Goal: Task Accomplishment & Management: Complete application form

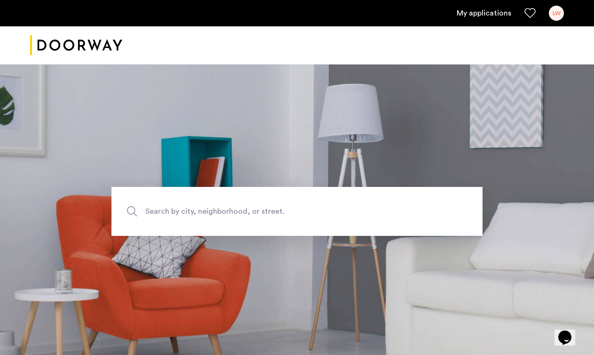
click at [477, 12] on link "My applications" at bounding box center [484, 13] width 55 height 11
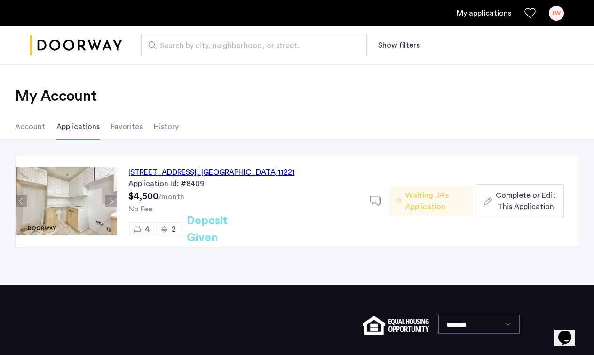
click at [250, 172] on div "[STREET_ADDRESS]" at bounding box center [212, 172] width 167 height 11
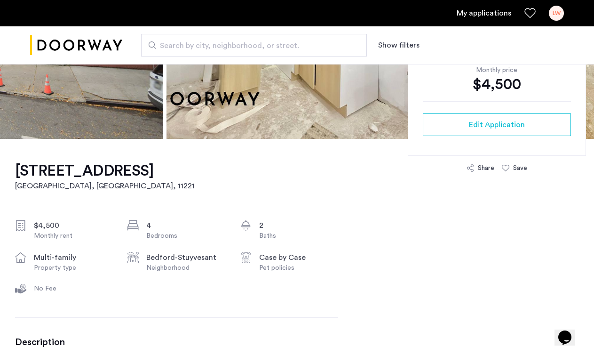
scroll to position [206, 0]
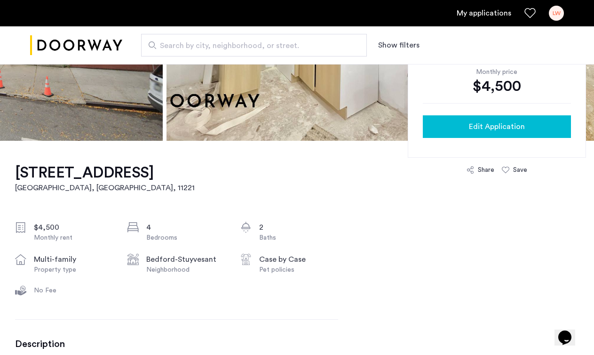
click at [509, 125] on span "Edit Application" at bounding box center [497, 126] width 56 height 11
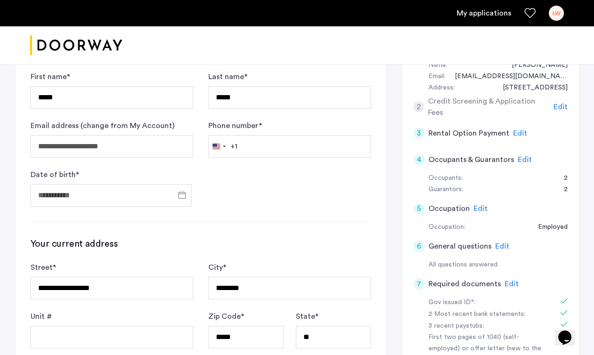
scroll to position [189, 0]
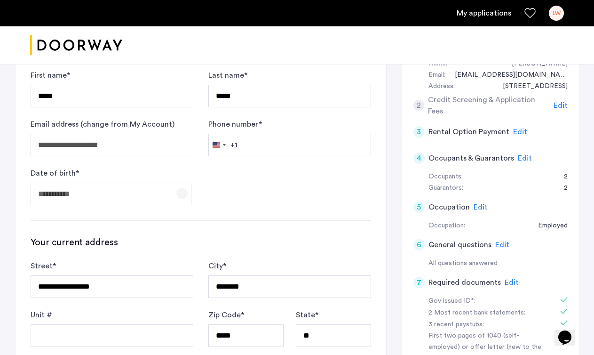
click at [182, 195] on span "Open calendar" at bounding box center [182, 193] width 23 height 23
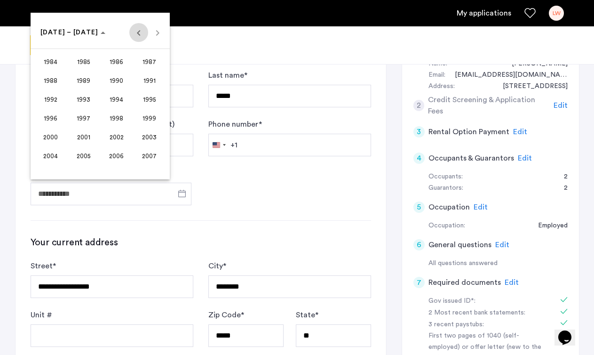
click at [145, 29] on span "Previous 24 years" at bounding box center [138, 32] width 19 height 19
click at [82, 80] on span "1965" at bounding box center [84, 80] width 30 height 17
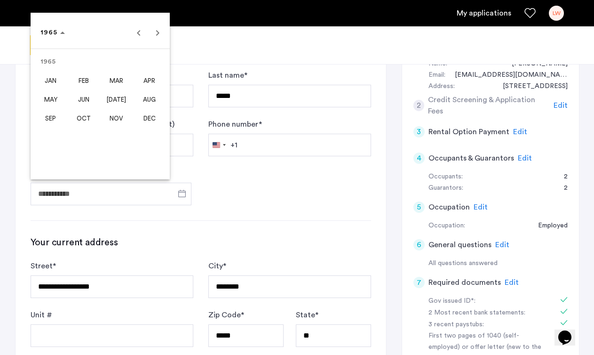
click at [118, 76] on span "MAR" at bounding box center [117, 80] width 30 height 17
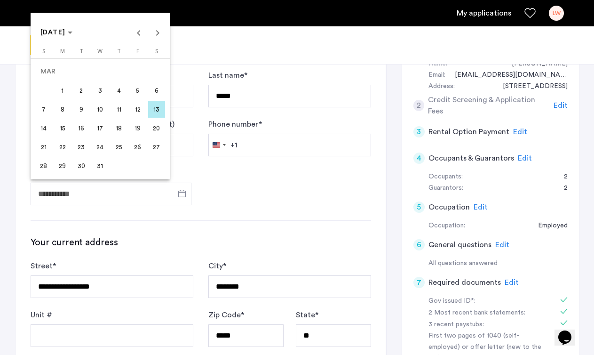
click at [161, 145] on span "27" at bounding box center [156, 146] width 17 height 17
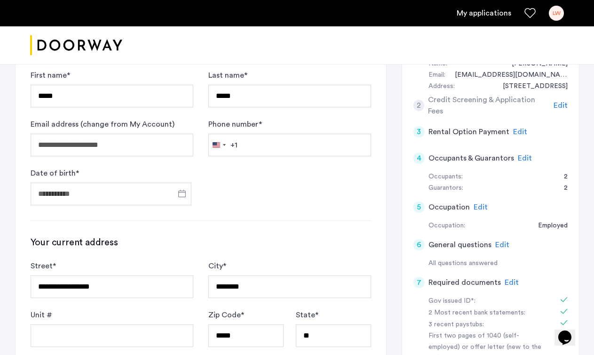
type input "**********"
click at [270, 151] on input "Phone number *" at bounding box center [290, 145] width 163 height 23
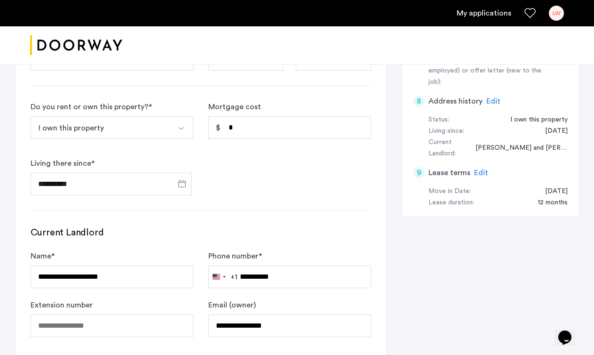
scroll to position [668, 0]
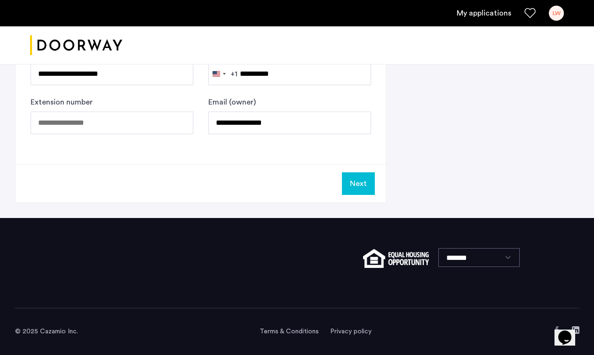
type input "**********"
click at [357, 173] on button "Next" at bounding box center [358, 183] width 33 height 23
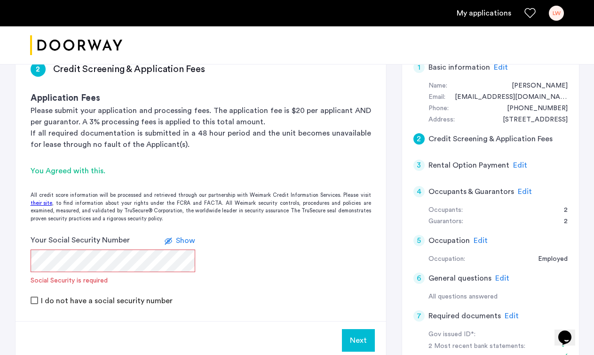
scroll to position [182, 0]
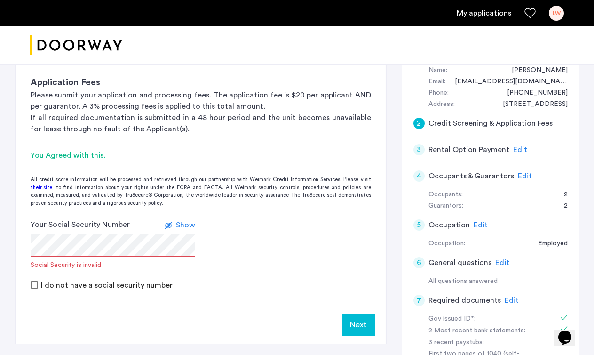
click at [177, 228] on span "Show" at bounding box center [185, 225] width 19 height 8
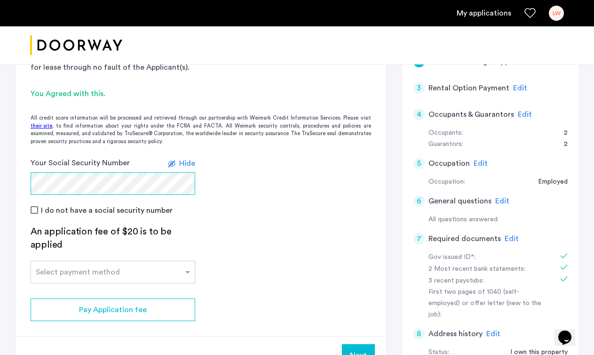
scroll to position [251, 0]
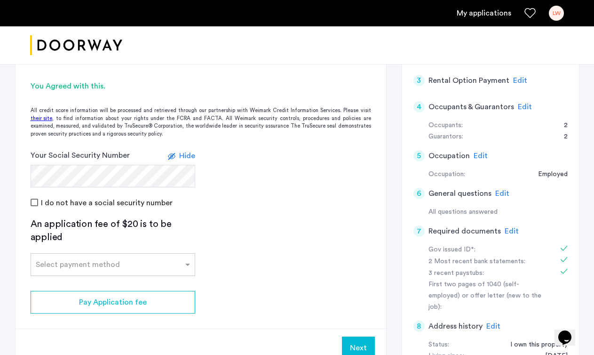
click at [154, 257] on div at bounding box center [113, 261] width 164 height 11
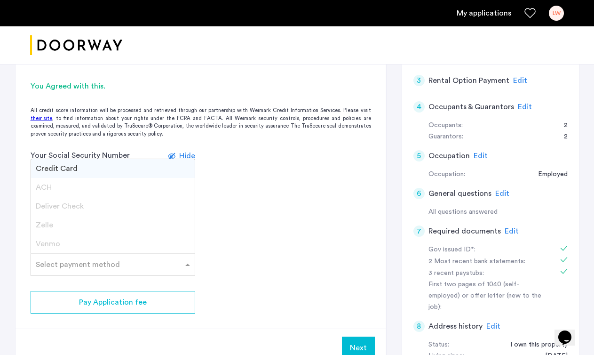
click at [78, 167] on div "Credit Card" at bounding box center [113, 168] width 164 height 19
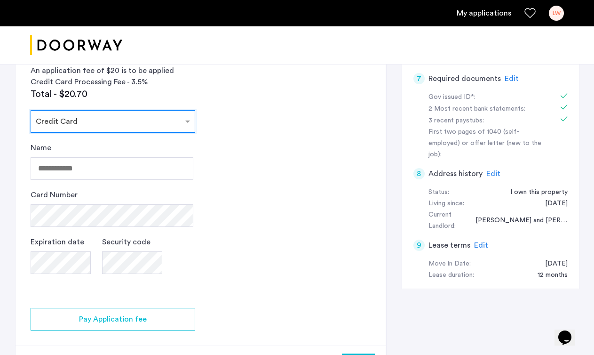
scroll to position [403, 0]
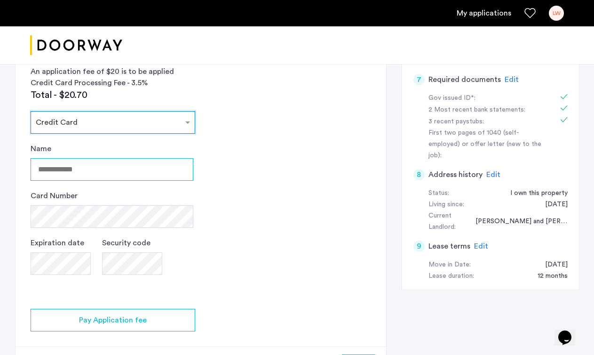
click at [106, 174] on input "Name" at bounding box center [112, 169] width 163 height 23
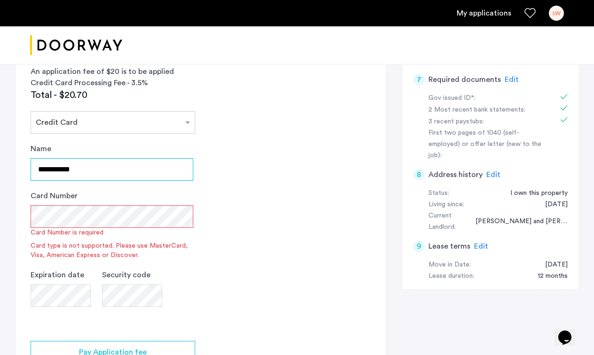
click at [60, 171] on input "**********" at bounding box center [112, 169] width 163 height 23
type input "**********"
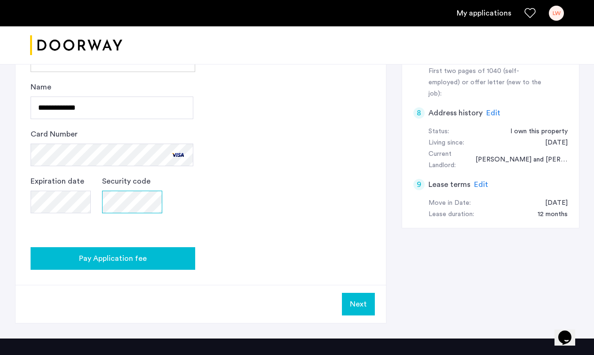
scroll to position [466, 0]
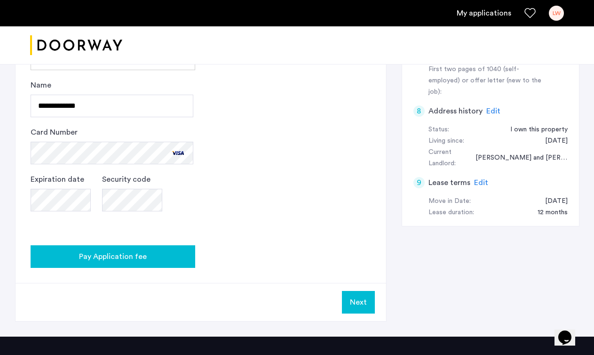
click at [146, 254] on div "Pay Application fee" at bounding box center [113, 256] width 150 height 11
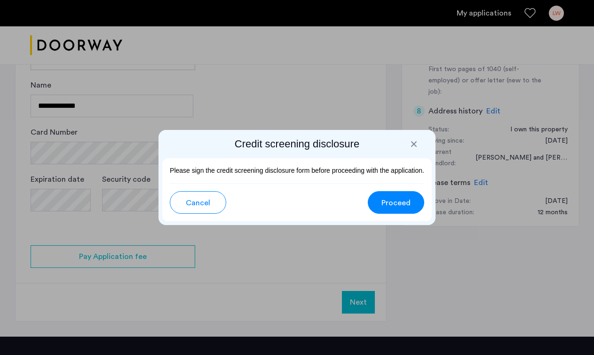
click at [400, 200] on span "Proceed" at bounding box center [396, 202] width 29 height 11
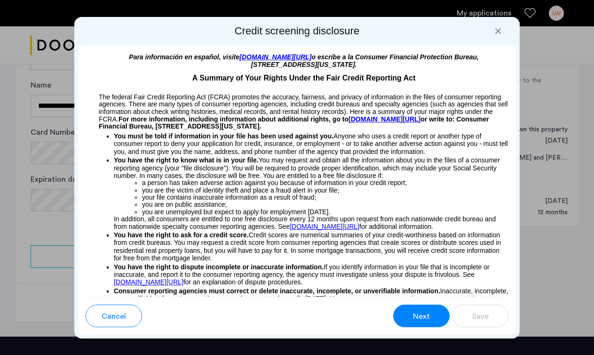
click at [411, 328] on div "Cancel Next Save" at bounding box center [297, 316] width 438 height 38
click at [411, 318] on button "Next" at bounding box center [422, 316] width 56 height 23
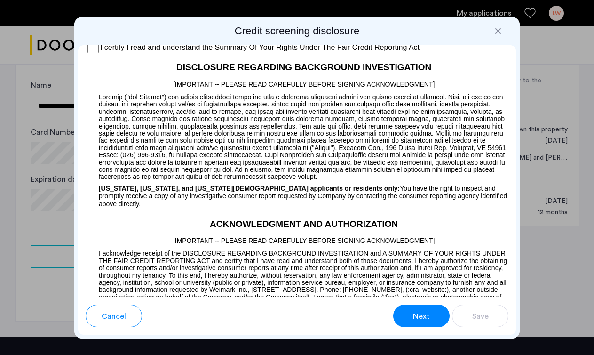
scroll to position [844, 0]
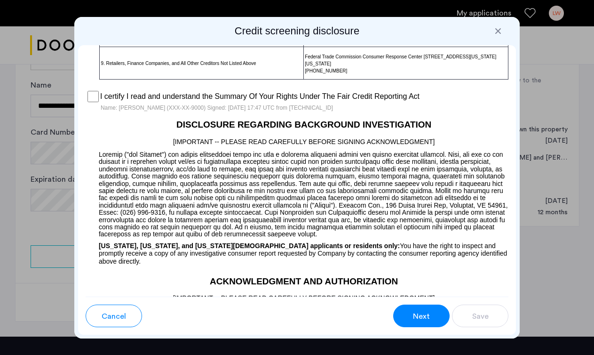
click at [406, 310] on button "Next" at bounding box center [422, 316] width 56 height 23
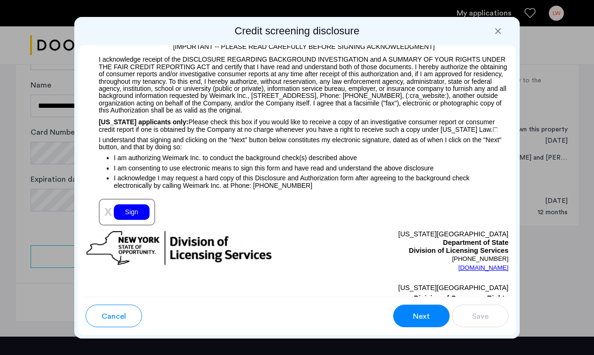
click at [135, 210] on div "Sign" at bounding box center [132, 212] width 36 height 16
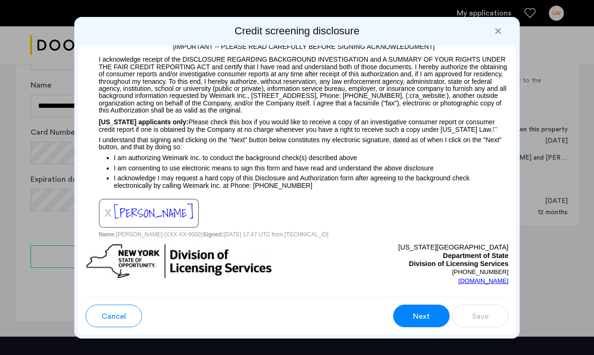
click at [434, 315] on button "Next" at bounding box center [422, 316] width 56 height 23
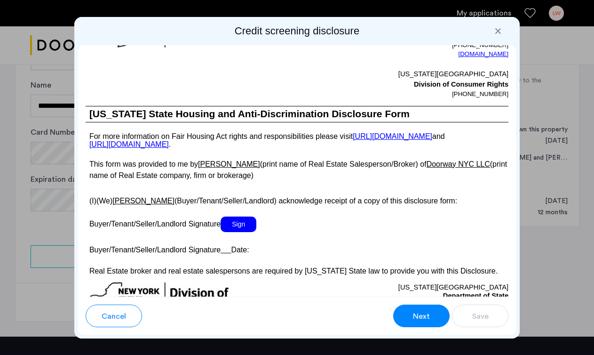
scroll to position [1790, 0]
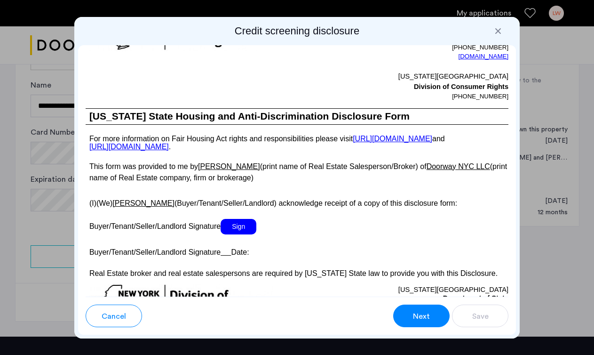
click at [249, 231] on span "Sign" at bounding box center [239, 227] width 36 height 16
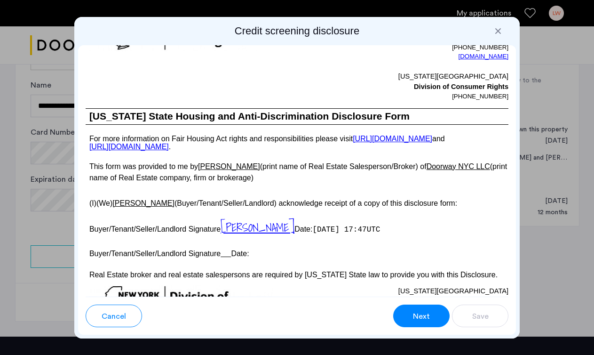
click at [413, 313] on span "Next" at bounding box center [421, 316] width 17 height 11
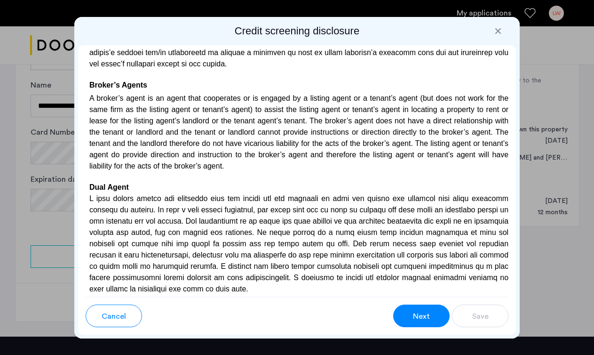
click at [418, 316] on span "Next" at bounding box center [421, 316] width 17 height 11
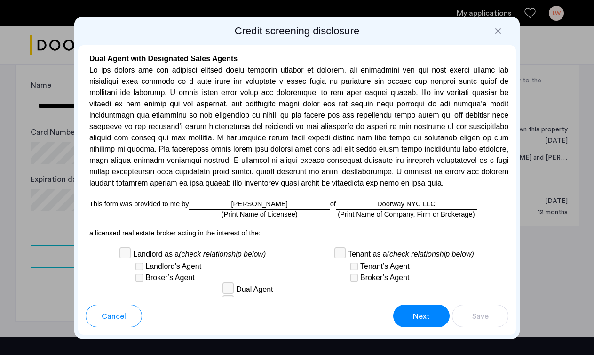
click at [418, 316] on span "Next" at bounding box center [421, 316] width 17 height 11
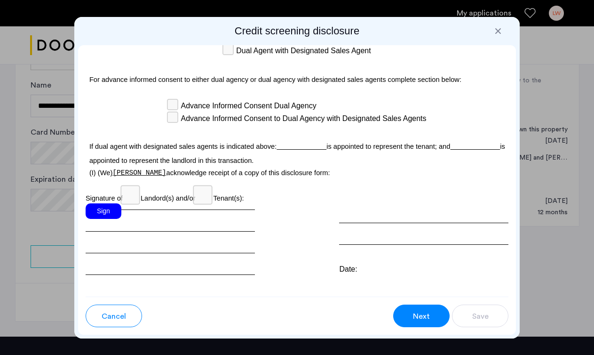
click at [106, 211] on div "Sign" at bounding box center [104, 211] width 36 height 16
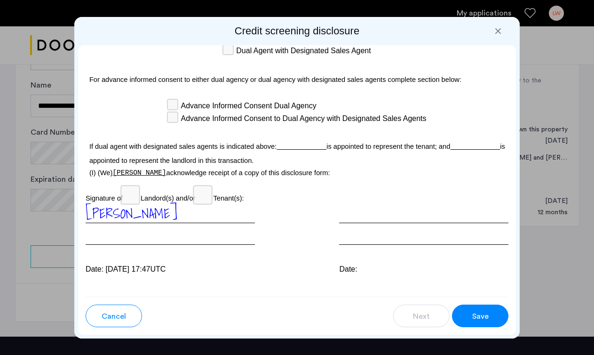
click at [470, 315] on button "Save" at bounding box center [480, 316] width 56 height 23
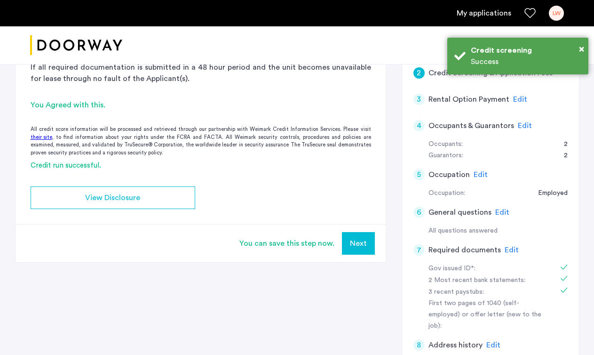
scroll to position [0, 0]
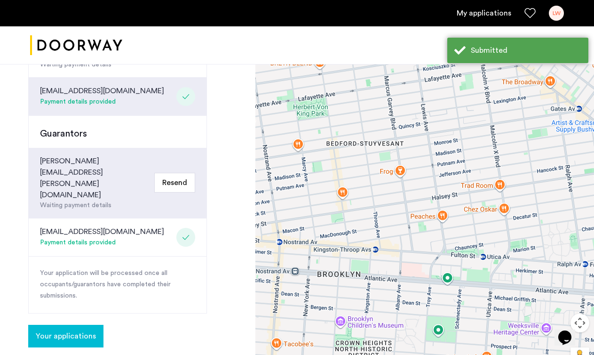
click at [165, 218] on div "[EMAIL_ADDRESS][DOMAIN_NAME] Payment details provided" at bounding box center [118, 237] width 178 height 38
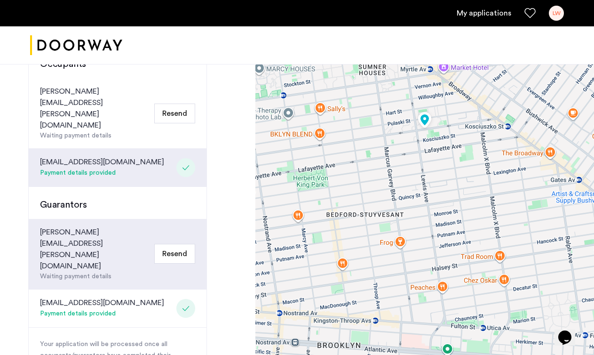
scroll to position [247, 0]
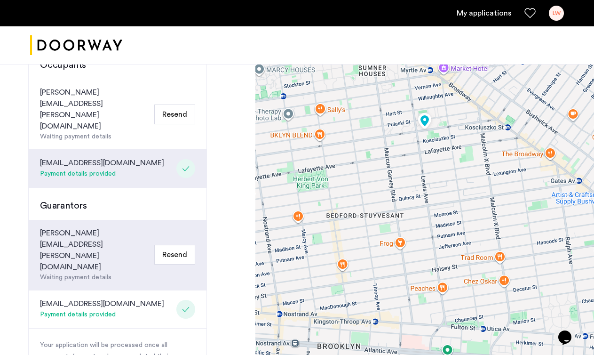
click at [78, 298] on div "[EMAIL_ADDRESS][DOMAIN_NAME]" at bounding box center [102, 303] width 124 height 11
click at [188, 307] on use at bounding box center [186, 309] width 7 height 5
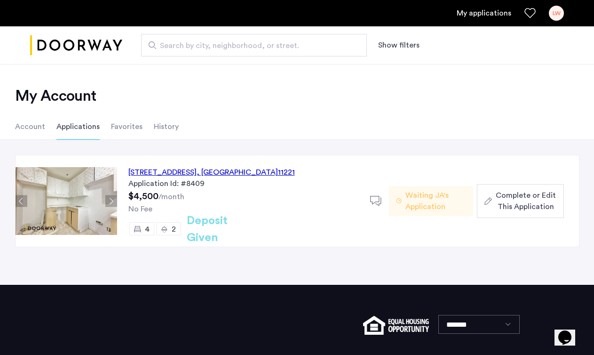
click at [493, 14] on link "My applications" at bounding box center [484, 13] width 55 height 11
click at [208, 176] on div "[STREET_ADDRESS]" at bounding box center [212, 172] width 167 height 11
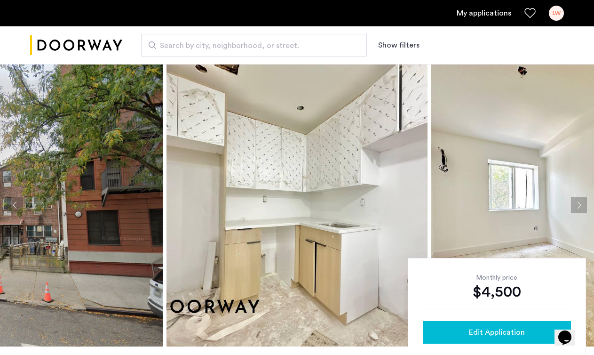
click at [498, 339] on button "Edit Application" at bounding box center [497, 332] width 148 height 23
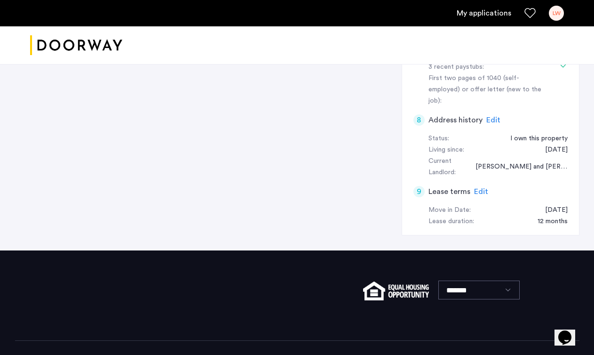
scroll to position [466, 0]
